Goal: Information Seeking & Learning: Find specific fact

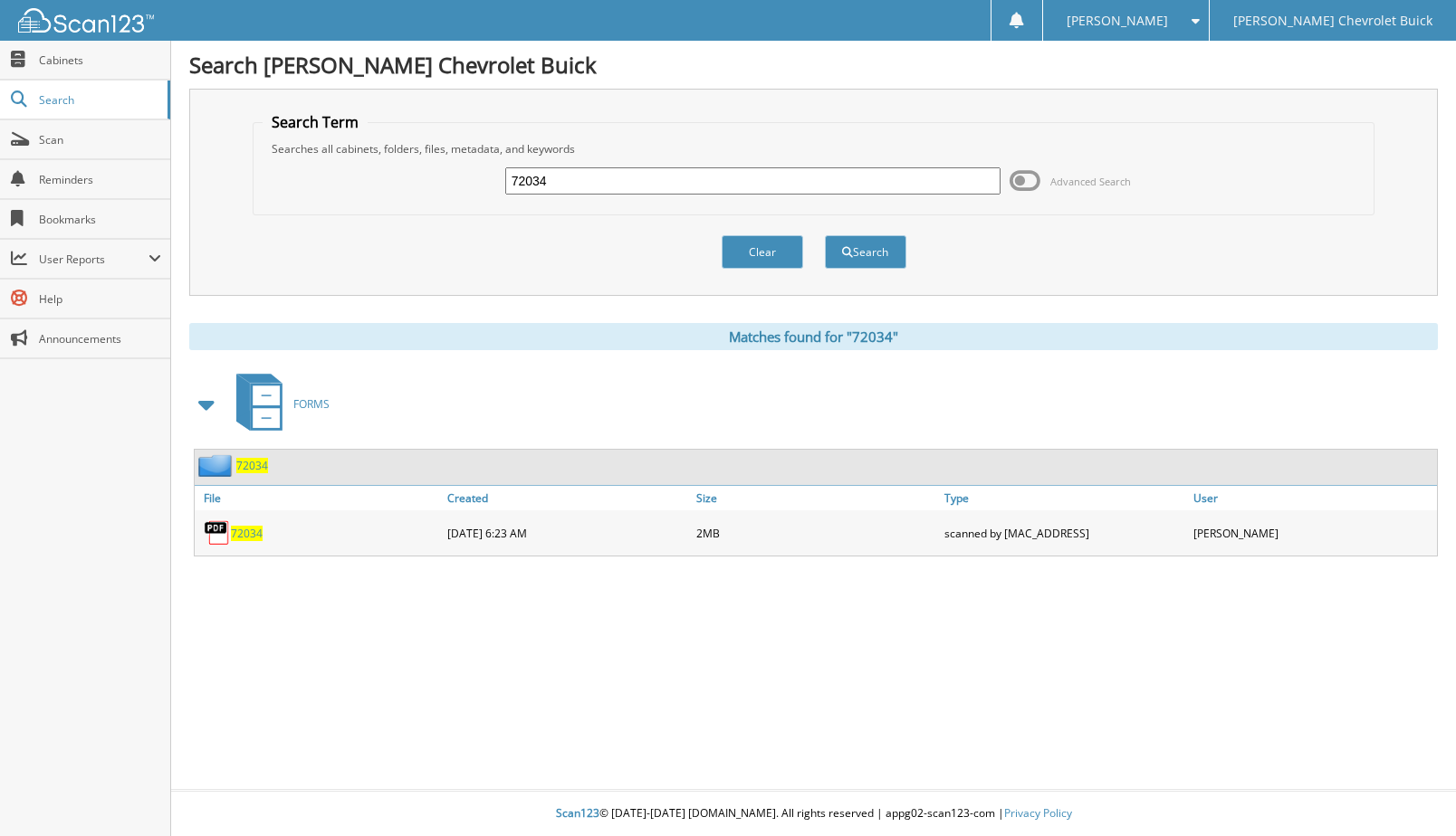
click at [533, 179] on input "72034" at bounding box center [753, 180] width 496 height 27
type input "72387"
click at [825, 235] on button "Search" at bounding box center [865, 252] width 81 height 34
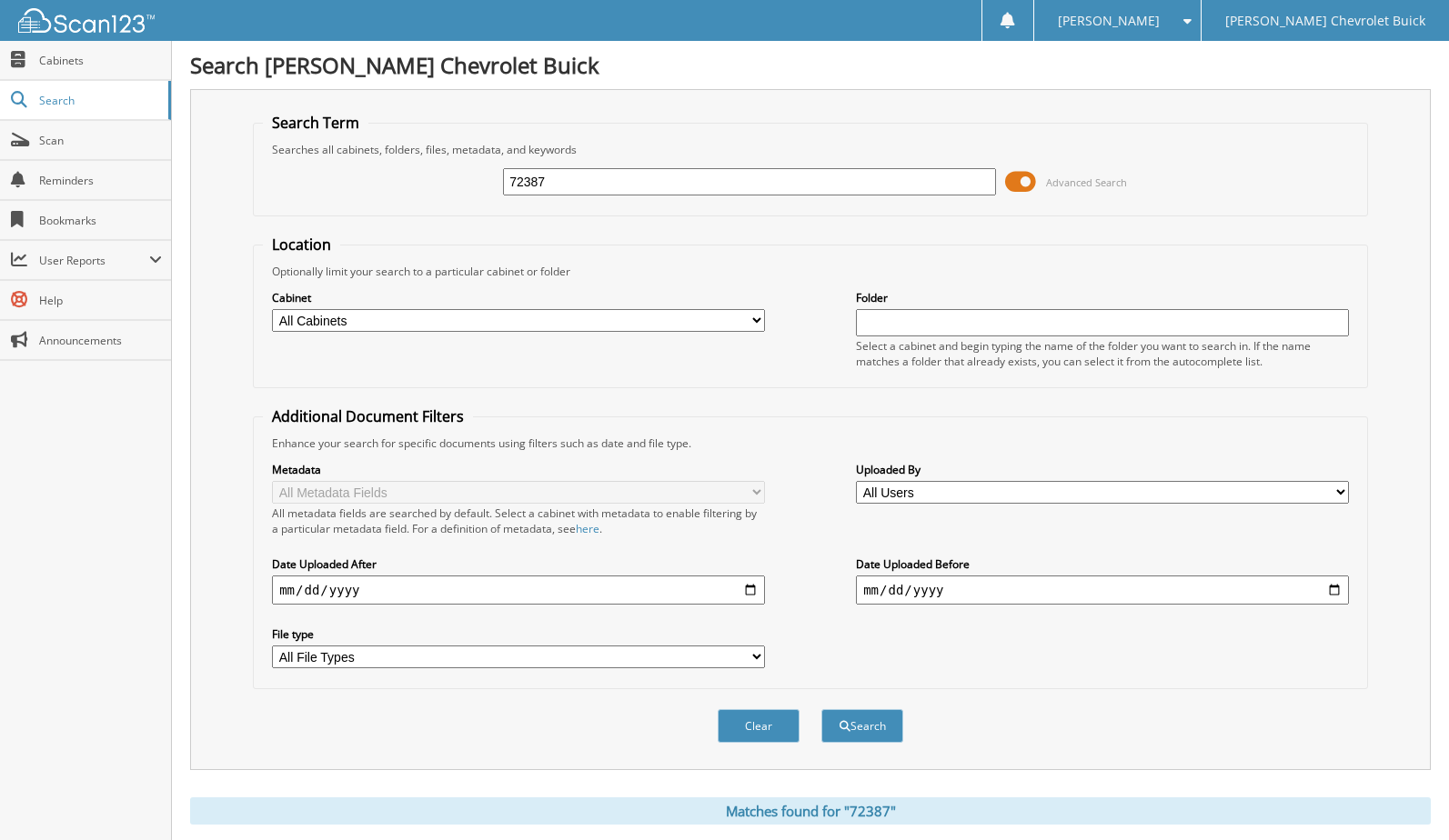
click at [1028, 183] on span at bounding box center [1020, 181] width 31 height 27
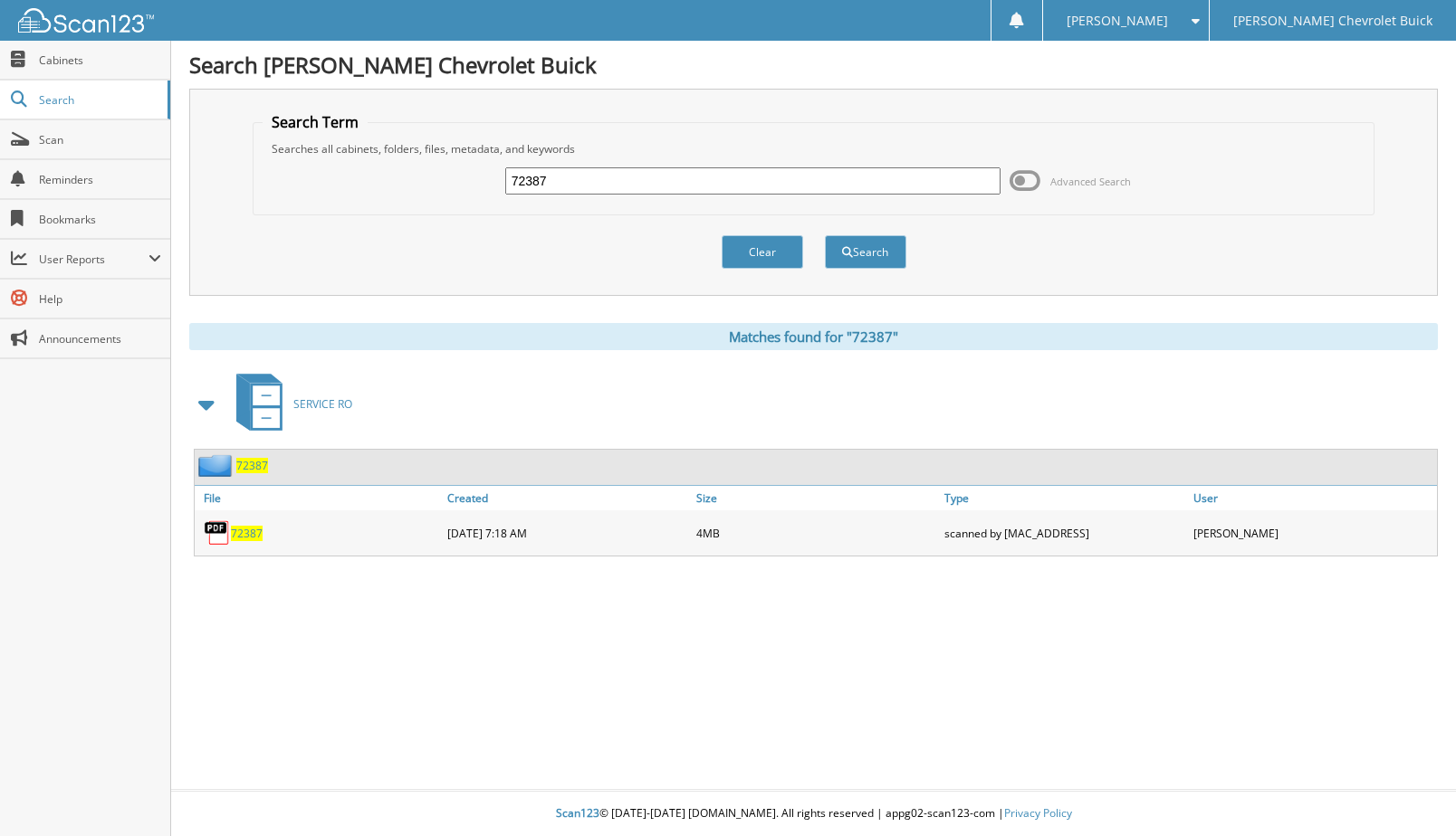
click at [247, 534] on span "72387" at bounding box center [247, 533] width 32 height 15
